Goal: Information Seeking & Learning: Learn about a topic

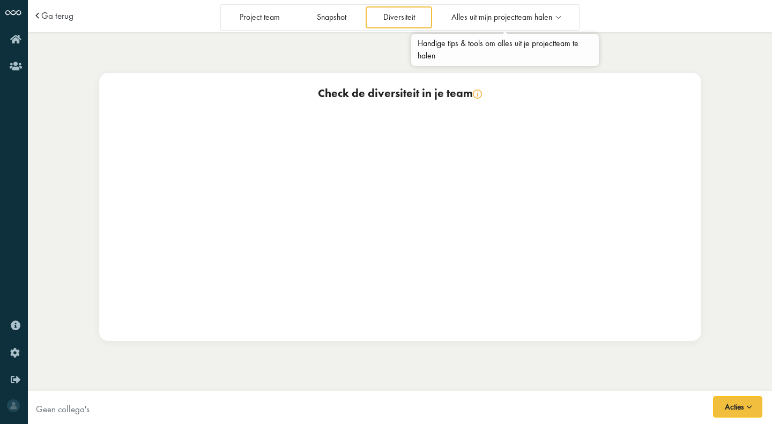
click at [484, 20] on span "Alles uit mijn projectteam halen" at bounding box center [501, 17] width 101 height 9
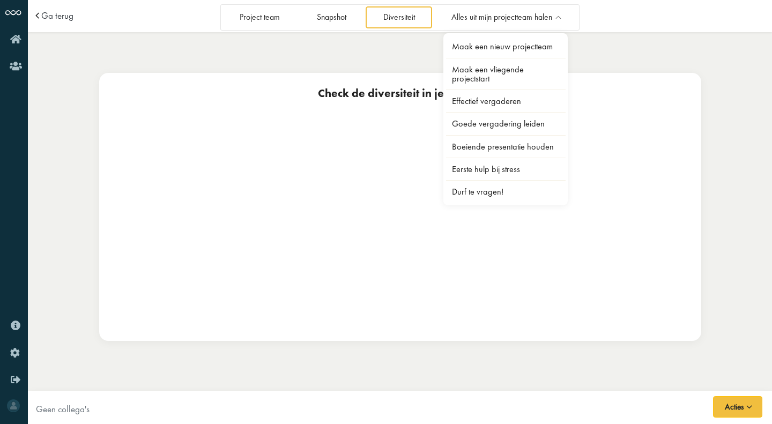
click at [309, 148] on div "Check de diversiteit in je team" at bounding box center [400, 207] width 602 height 268
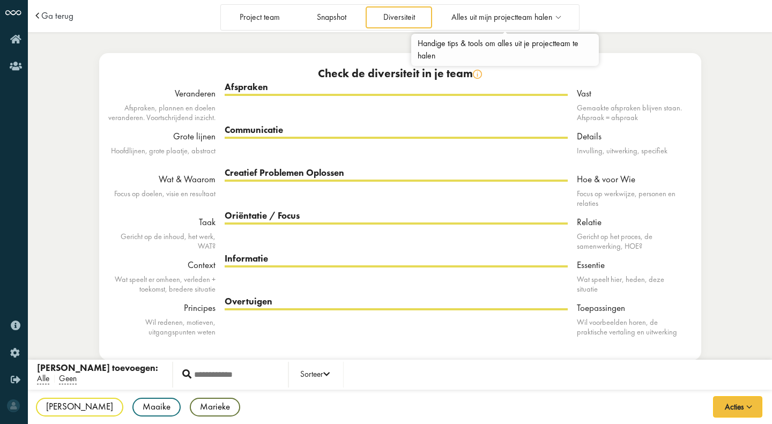
click at [559, 17] on icon at bounding box center [558, 17] width 12 height 9
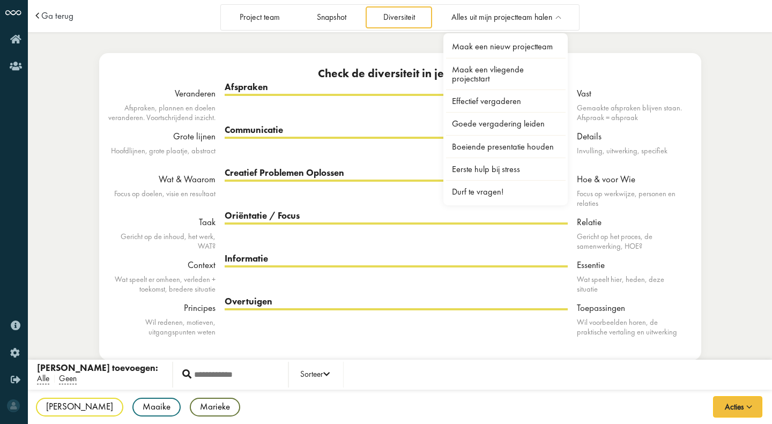
click at [510, 75] on link "Maak een vliegende projectstart" at bounding box center [506, 74] width 120 height 30
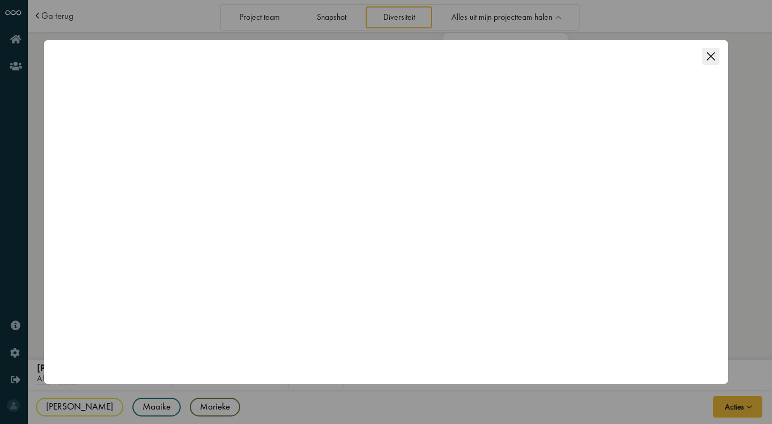
click at [711, 58] on icon "Close this dialog" at bounding box center [710, 56] width 17 height 17
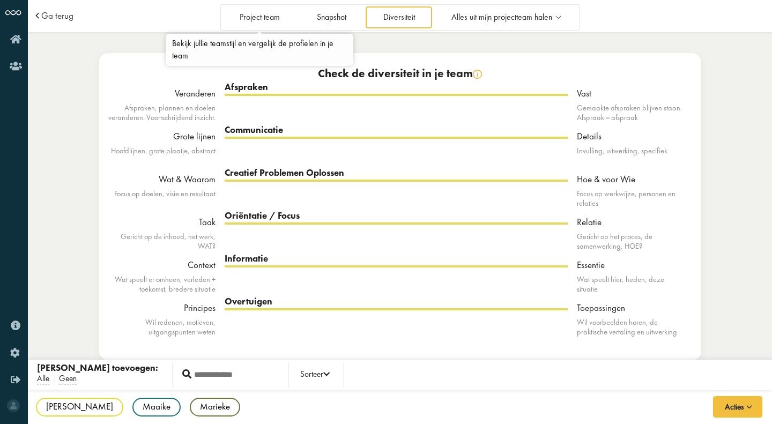
click at [272, 13] on link "Project team" at bounding box center [259, 17] width 75 height 22
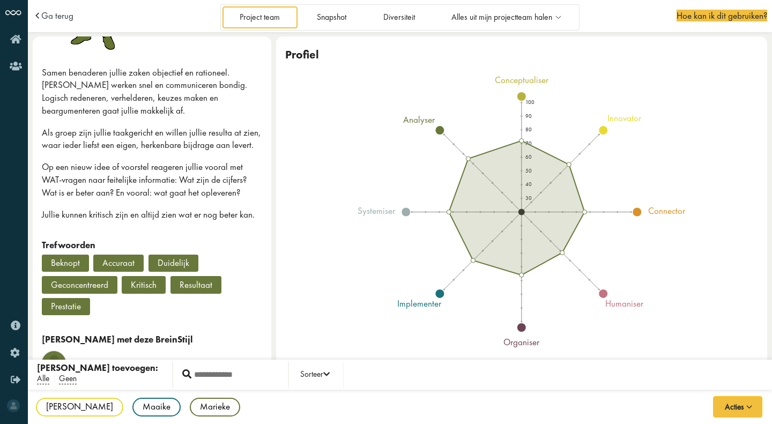
scroll to position [254, 0]
click at [749, 398] on button "Acties" at bounding box center [737, 406] width 49 height 21
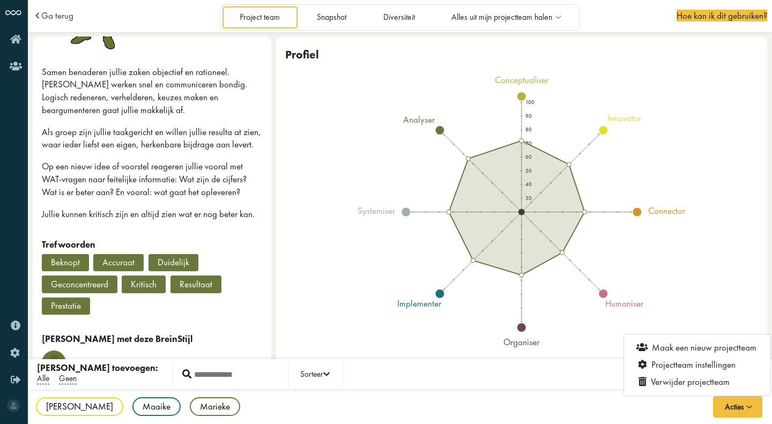
click at [526, 409] on div "Jeltske Jv innovator Maaike Md implementer Marieke Mv analyser" at bounding box center [400, 407] width 744 height 36
click at [160, 311] on div "Beknopt Accuraat Duidelijk Geconcentreerd Kritisch Resultaat Prestatie" at bounding box center [152, 286] width 221 height 65
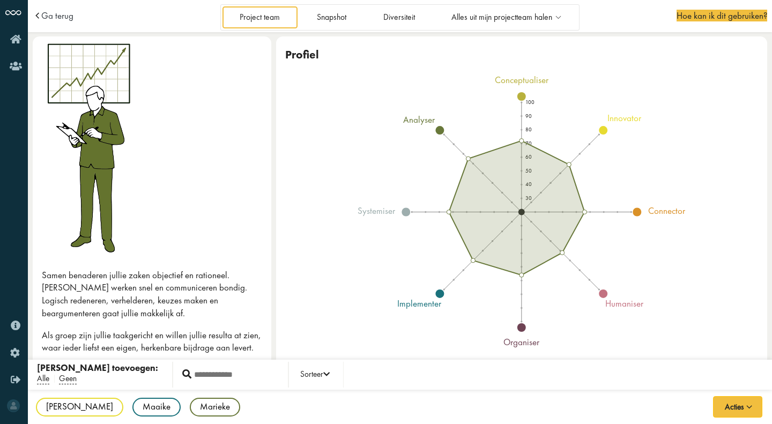
scroll to position [49, 0]
click at [335, 18] on link "Snapshot" at bounding box center [331, 17] width 64 height 22
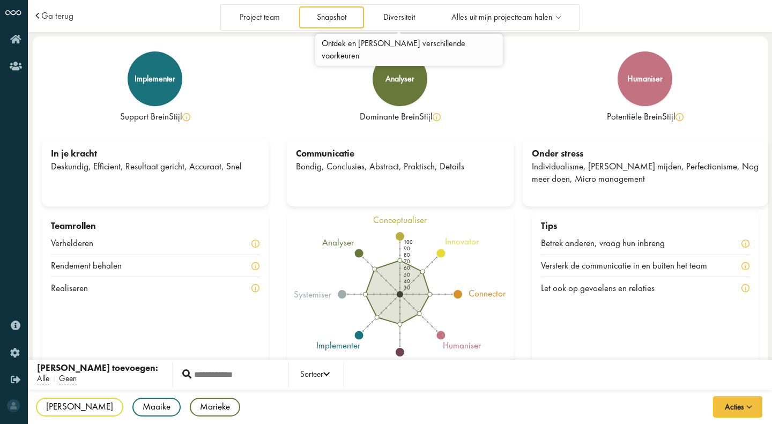
click at [389, 20] on link "Diversiteit" at bounding box center [399, 17] width 66 height 22
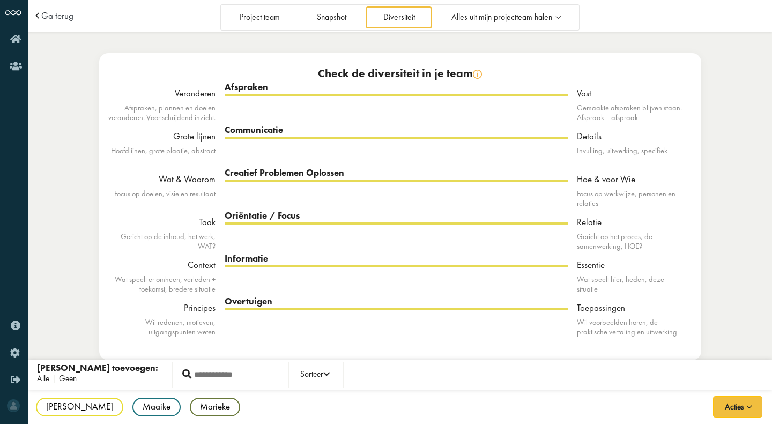
click at [392, 95] on div "Afspraken Veranderen Vast" at bounding box center [396, 115] width 343 height 43
click at [365, 132] on div "Communicatie" at bounding box center [396, 130] width 343 height 13
click at [319, 19] on link "Snapshot" at bounding box center [331, 17] width 64 height 22
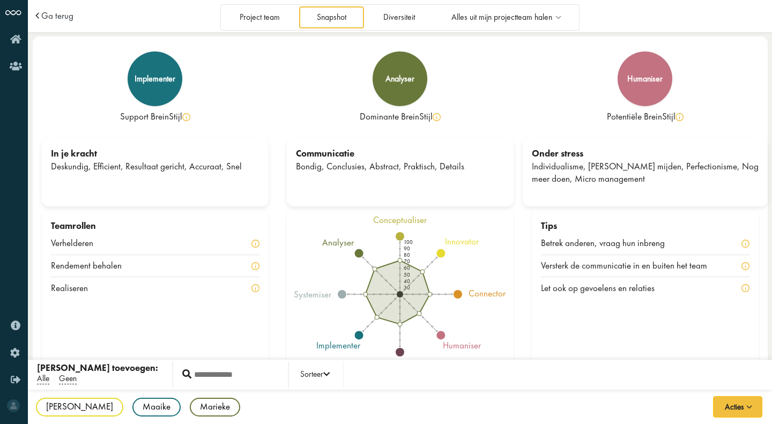
click at [279, 183] on div "Communicatie Bondig, Conclusies, Abstract, Praktisch, Details" at bounding box center [400, 174] width 245 height 72
click at [445, 192] on div "Communicatie Bondig, Conclusies, Abstract, Praktisch, Details" at bounding box center [400, 172] width 227 height 68
click at [0, 0] on li "BreinStijl" at bounding box center [0, 0] width 0 height 0
click at [273, 229] on div "Teamrollen Verhelderen Rendement behalen Realiseren" at bounding box center [155, 297] width 245 height 172
click at [566, 325] on div "Tips Betrek anderen, vraag hun inbreng Versterk de communicatie in en buiten he…" at bounding box center [645, 294] width 227 height 167
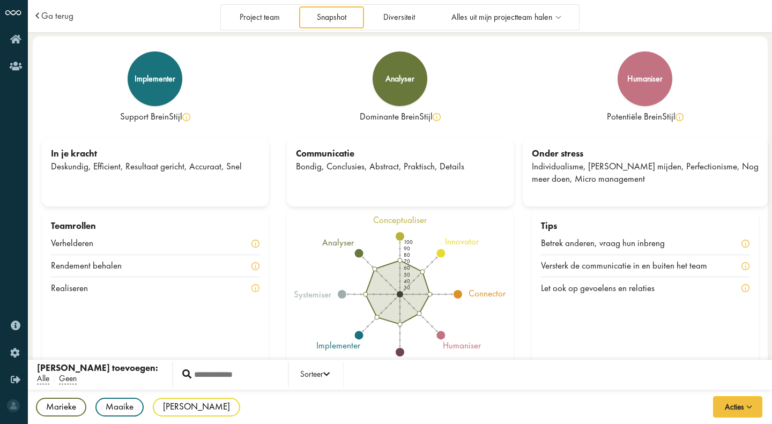
click at [673, 347] on div "Tips Betrek anderen, vraag hun inbreng Versterk de communicatie in en buiten he…" at bounding box center [645, 294] width 227 height 167
